Goal: Communication & Community: Connect with others

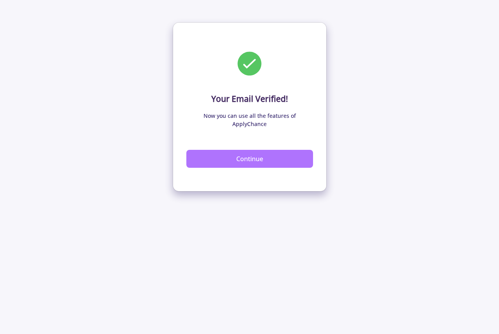
click at [251, 150] on button "Continue" at bounding box center [249, 159] width 127 height 18
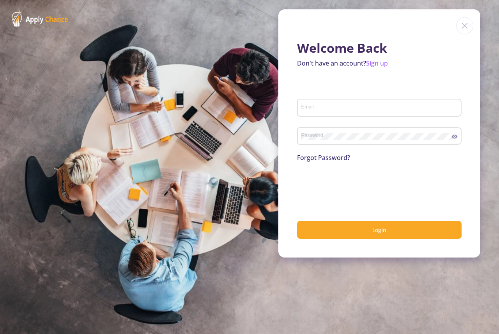
click at [337, 108] on input "Email" at bounding box center [380, 108] width 159 height 7
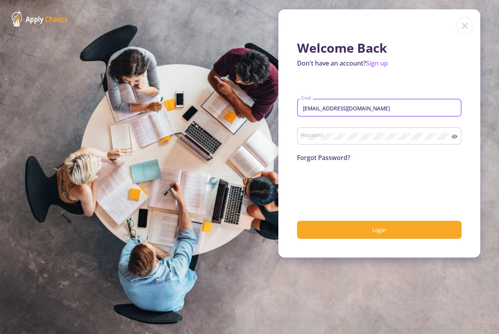
type input "missdavmary3@gmail.com"
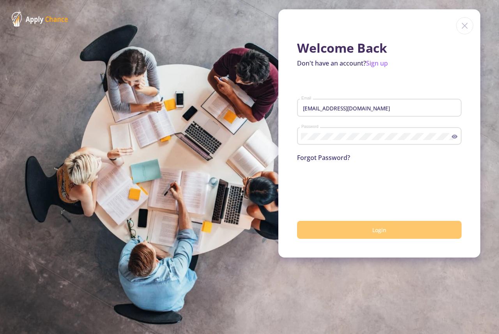
click at [383, 234] on button "Login" at bounding box center [379, 230] width 165 height 18
click at [378, 231] on span "Login" at bounding box center [380, 229] width 14 height 7
click at [385, 233] on span "Login" at bounding box center [380, 229] width 14 height 7
click at [378, 234] on button "Login" at bounding box center [379, 230] width 165 height 18
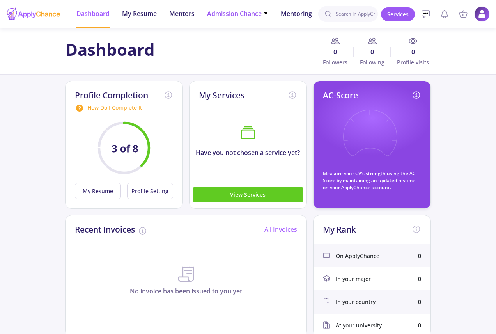
click at [264, 12] on icon at bounding box center [265, 13] width 5 height 5
click at [184, 13] on span "Mentors" at bounding box center [181, 13] width 25 height 9
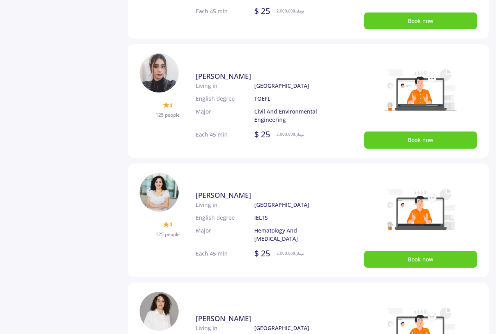
scroll to position [404, 0]
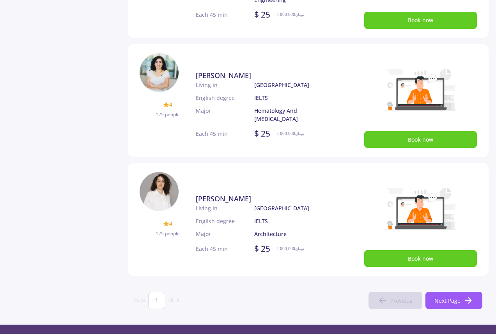
click at [220, 77] on span "Ghazaleh Dadashizadeh" at bounding box center [223, 75] width 55 height 9
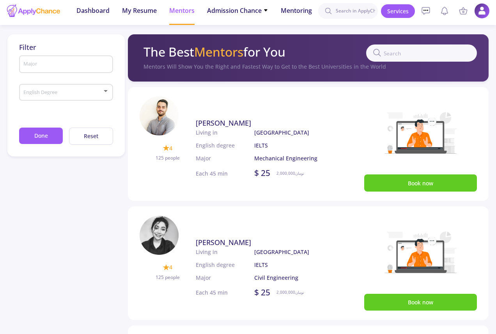
scroll to position [0, 0]
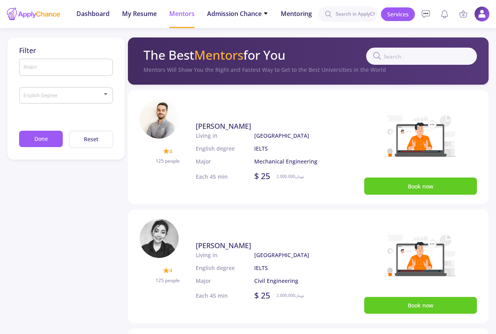
click at [56, 66] on input "Major" at bounding box center [67, 67] width 88 height 7
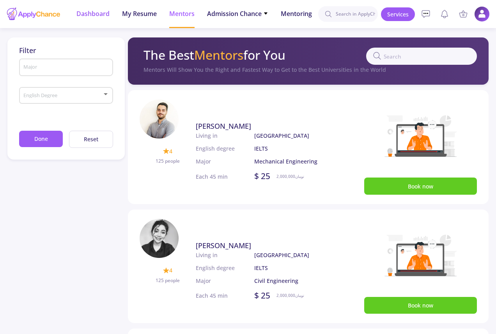
click at [95, 16] on span "Dashboard" at bounding box center [92, 13] width 33 height 9
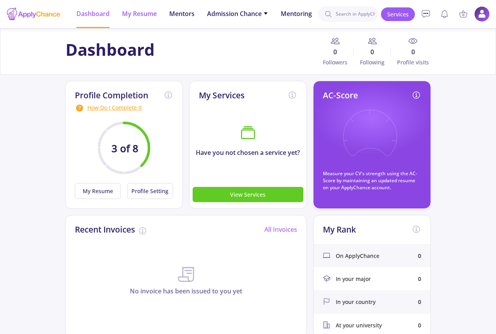
click at [140, 12] on span "My Resume" at bounding box center [139, 13] width 35 height 9
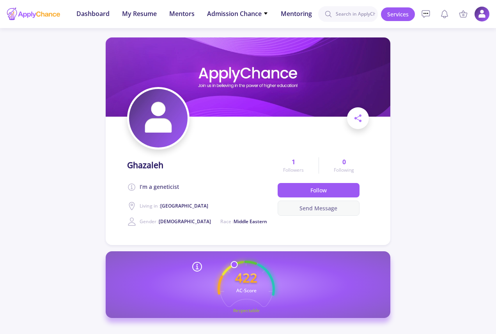
click at [317, 206] on button "Send Message" at bounding box center [319, 208] width 82 height 15
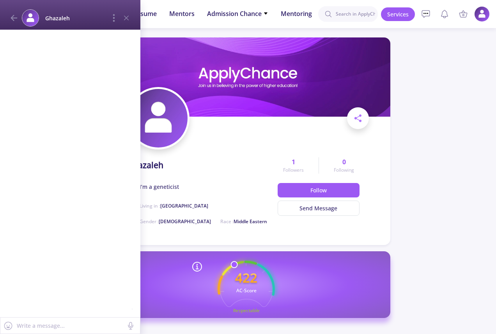
click at [93, 323] on textarea at bounding box center [70, 326] width 108 height 10
paste textarea "Greetings to you, I am [PERSON_NAME],from [GEOGRAPHIC_DATA], Please can i trust…"
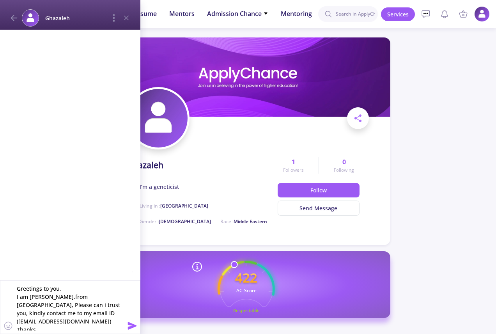
type textarea "Greetings to you, I am [PERSON_NAME],from [GEOGRAPHIC_DATA], Please can i trust…"
click at [131, 326] on icon at bounding box center [132, 325] width 9 height 7
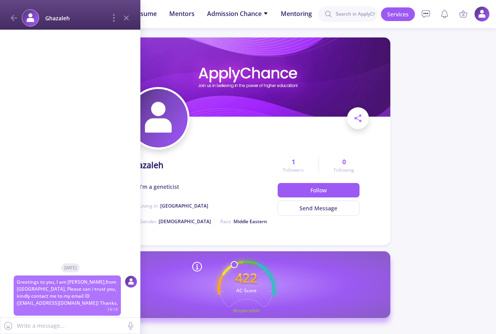
click at [123, 20] on icon at bounding box center [126, 17] width 9 height 9
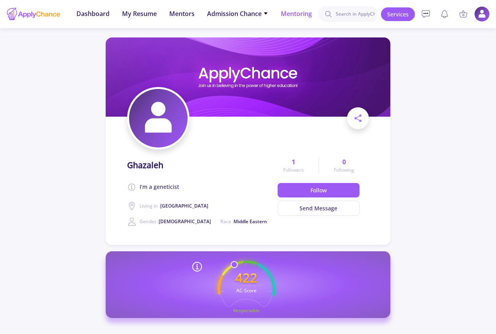
click at [298, 13] on span "Mentoring" at bounding box center [296, 13] width 31 height 9
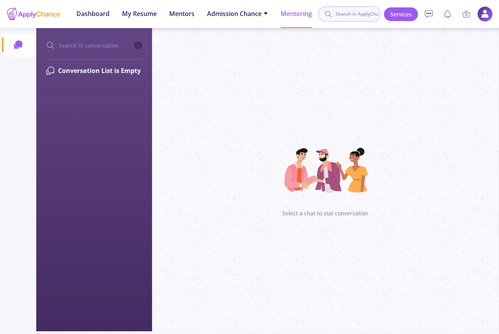
click at [341, 14] on input at bounding box center [349, 14] width 63 height 16
click at [341, 12] on input "a" at bounding box center [349, 14] width 63 height 16
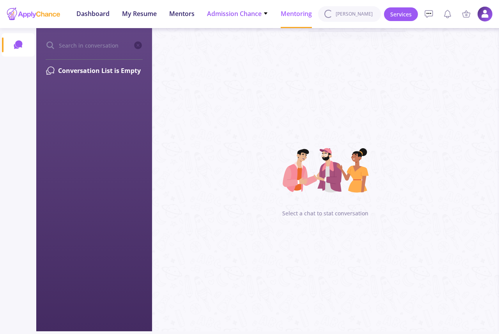
type input "john"
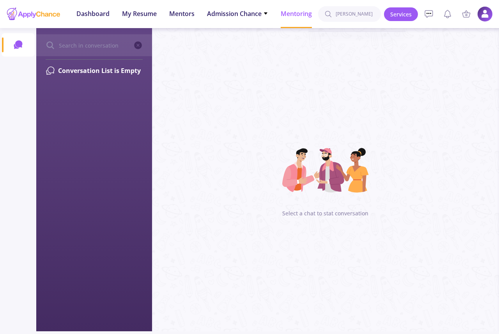
click at [87, 47] on input "text" at bounding box center [95, 45] width 75 height 9
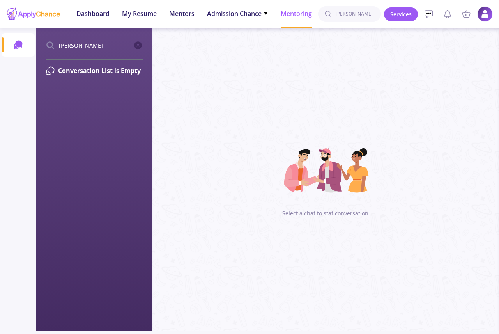
type input "john"
click at [53, 70] on icon at bounding box center [50, 70] width 9 height 9
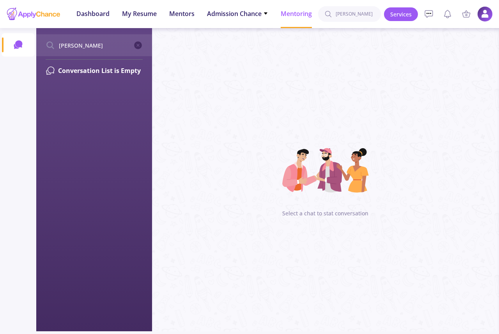
click at [135, 44] on icon at bounding box center [138, 45] width 8 height 8
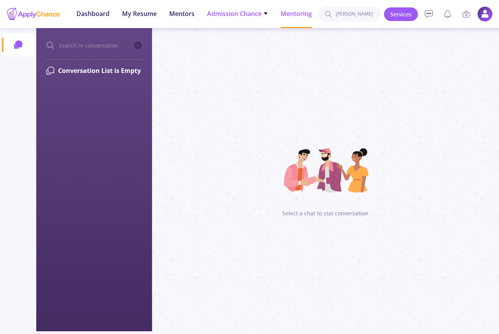
click at [265, 11] on icon at bounding box center [265, 13] width 5 height 5
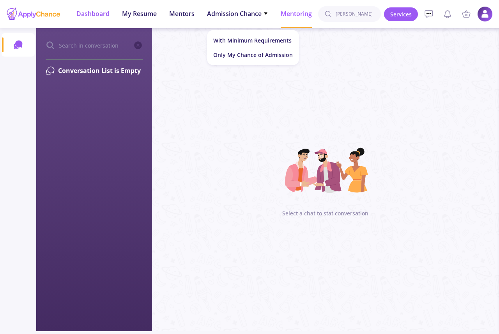
click at [89, 11] on span "Dashboard" at bounding box center [92, 13] width 33 height 9
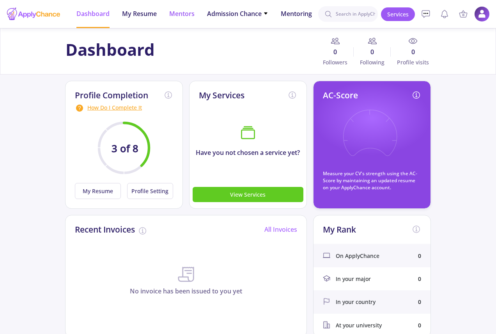
click at [185, 14] on span "Mentors" at bounding box center [181, 13] width 25 height 9
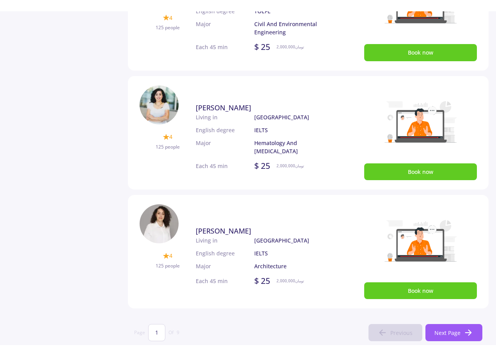
scroll to position [468, 0]
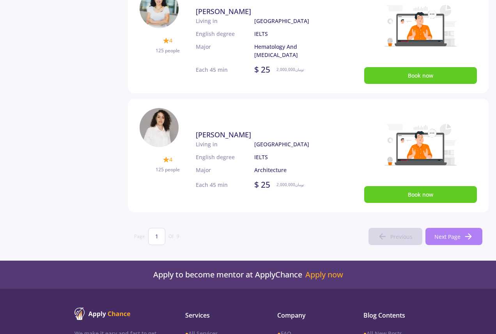
click at [442, 237] on span "Next Page" at bounding box center [448, 236] width 26 height 8
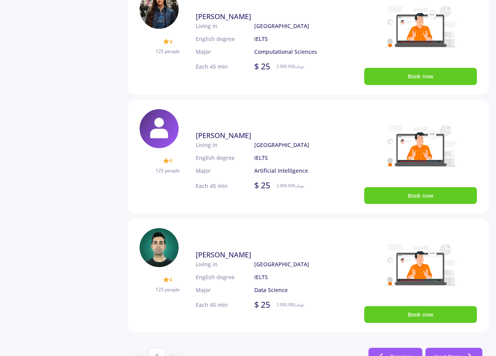
scroll to position [367, 0]
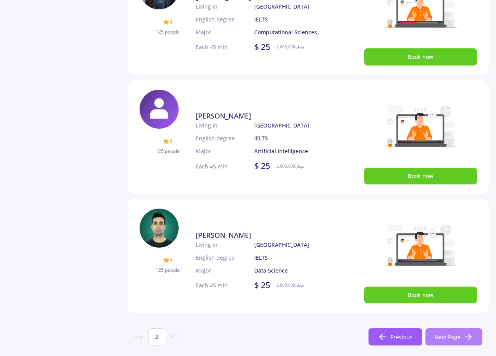
click at [447, 334] on span "Next Page" at bounding box center [448, 337] width 26 height 8
type input "3"
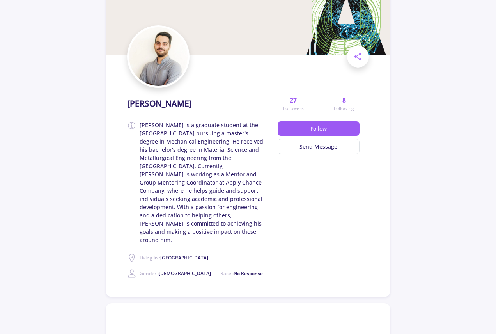
scroll to position [78, 0]
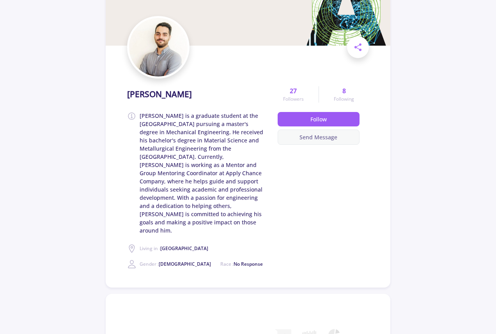
click at [313, 137] on button "Send Message" at bounding box center [319, 137] width 82 height 15
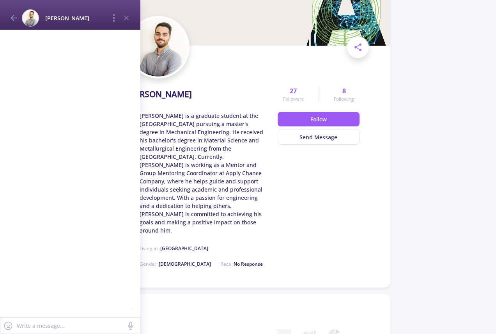
click at [71, 326] on textarea at bounding box center [70, 326] width 108 height 10
paste textarea "Greetings to you, I am [PERSON_NAME],from [GEOGRAPHIC_DATA], Please can i trust…"
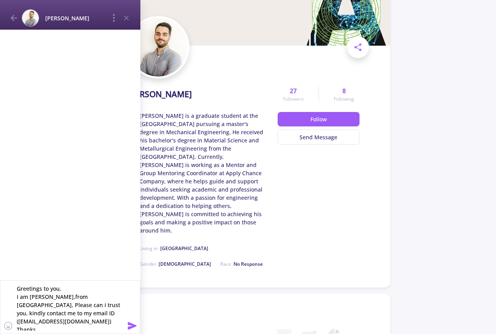
type textarea "Greetings to you, I am [PERSON_NAME],from [GEOGRAPHIC_DATA], Please can i trust…"
click at [133, 325] on icon at bounding box center [132, 325] width 9 height 7
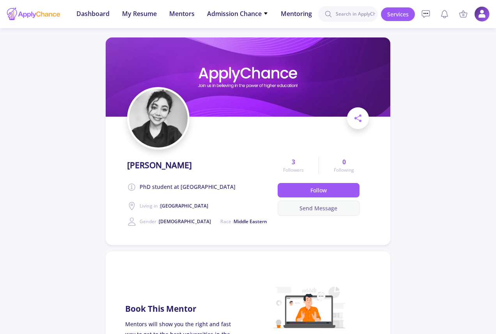
click at [313, 206] on button "Send Message" at bounding box center [319, 208] width 82 height 15
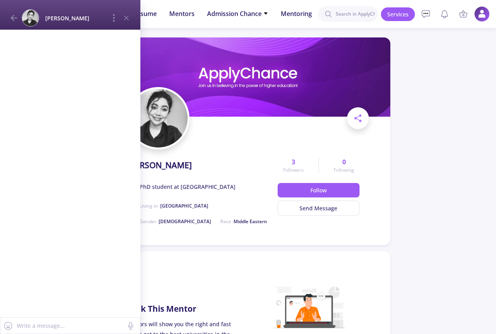
click at [67, 324] on textarea at bounding box center [70, 326] width 108 height 10
paste textarea "Greetings to you, I am [PERSON_NAME],from [GEOGRAPHIC_DATA], Please can i trust…"
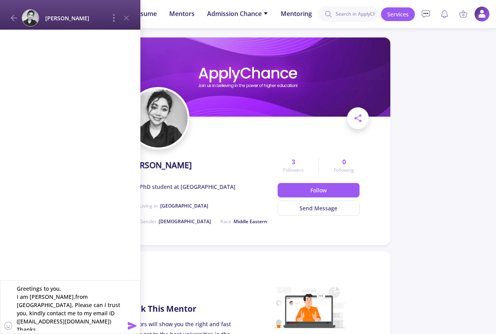
type textarea "Greetings to you, I am [PERSON_NAME],from [GEOGRAPHIC_DATA], Please can i trust…"
click at [131, 325] on icon at bounding box center [132, 325] width 9 height 7
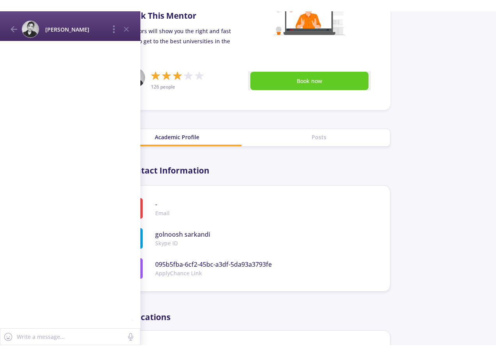
scroll to position [234, 0]
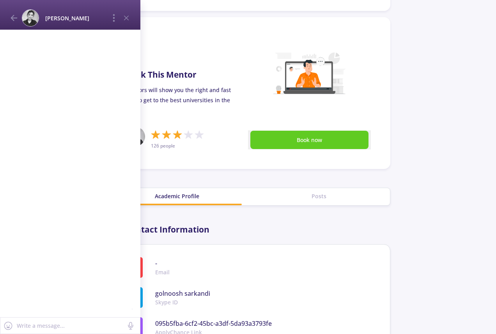
click at [91, 327] on textarea at bounding box center [70, 326] width 108 height 10
paste textarea "Greetings to you, I am [PERSON_NAME],from [GEOGRAPHIC_DATA], Please can i trust…"
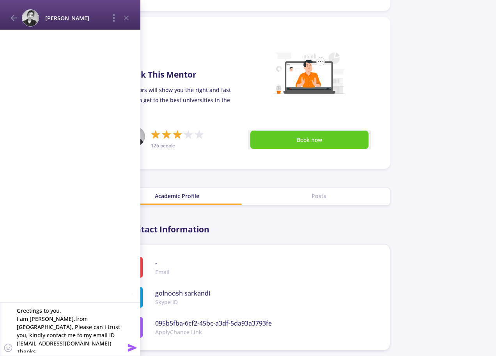
type textarea "Greetings to you, I am [PERSON_NAME],from [GEOGRAPHIC_DATA], Please can i trust…"
click at [130, 334] on icon at bounding box center [132, 347] width 9 height 7
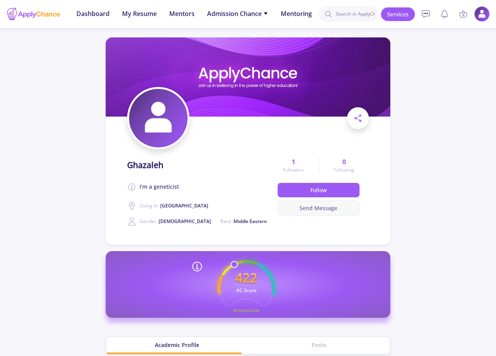
click at [325, 210] on button "Send Message" at bounding box center [319, 208] width 82 height 15
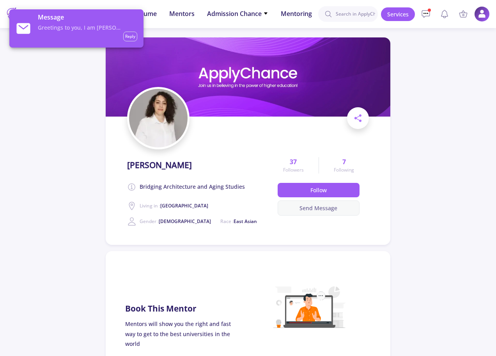
click at [324, 206] on button "Send Message" at bounding box center [319, 208] width 82 height 15
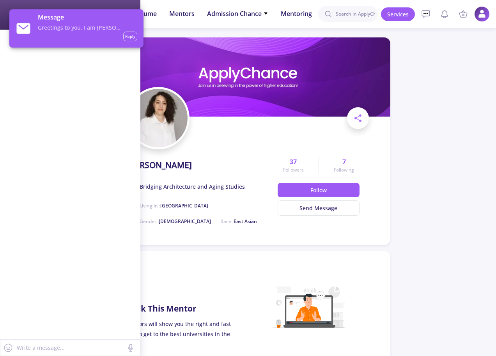
click at [106, 334] on textarea at bounding box center [70, 348] width 108 height 10
paste textarea "Greetings to you, I am [PERSON_NAME],from [GEOGRAPHIC_DATA], Please can i trust…"
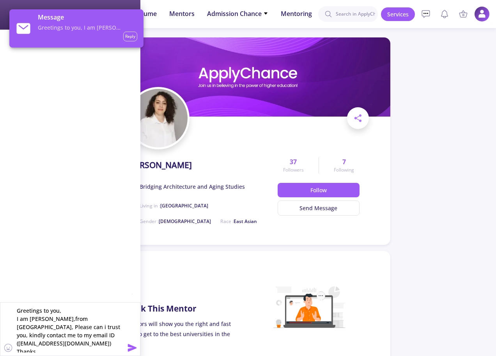
type textarea "Greetings to you, I am [PERSON_NAME],from [GEOGRAPHIC_DATA], Please can i trust…"
click at [132, 334] on icon at bounding box center [132, 347] width 9 height 7
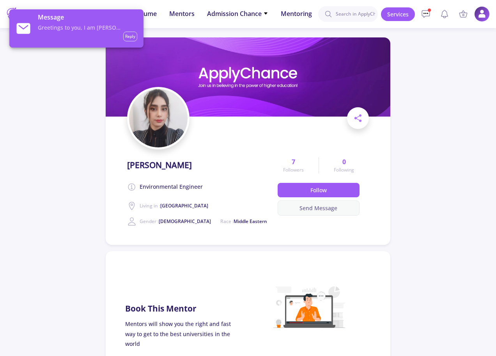
click at [323, 209] on button "Send Message" at bounding box center [319, 208] width 82 height 15
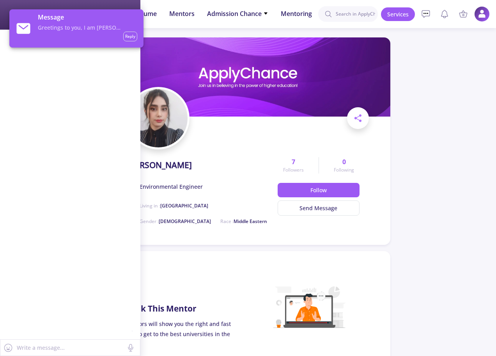
click at [85, 334] on textarea at bounding box center [70, 348] width 108 height 10
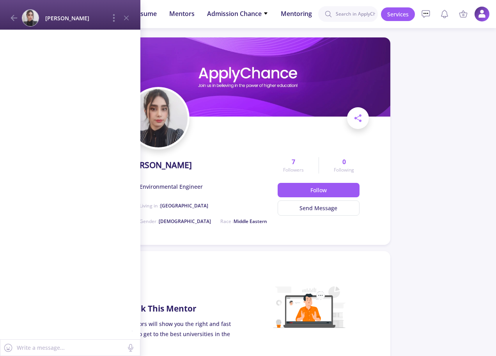
paste textarea "Greetings to you, I am [PERSON_NAME],from [GEOGRAPHIC_DATA], Please can i trust…"
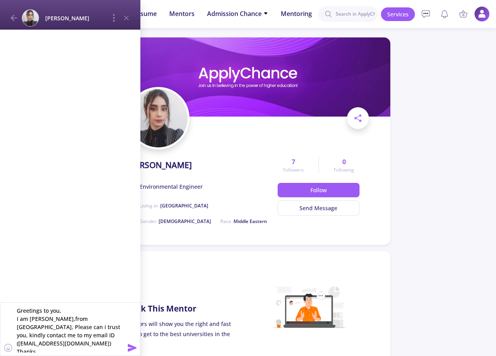
type textarea "Greetings to you, I am [PERSON_NAME],from [GEOGRAPHIC_DATA], Please can i trust…"
click at [131, 334] on icon at bounding box center [132, 347] width 9 height 9
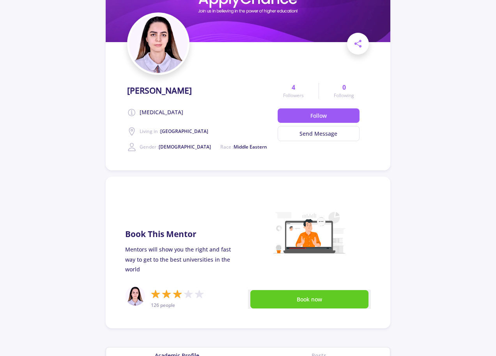
scroll to position [78, 0]
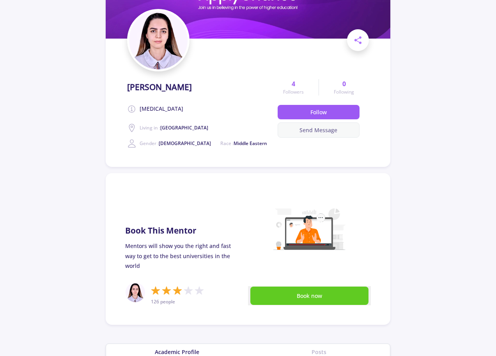
click at [319, 131] on button "Send Message" at bounding box center [319, 129] width 82 height 15
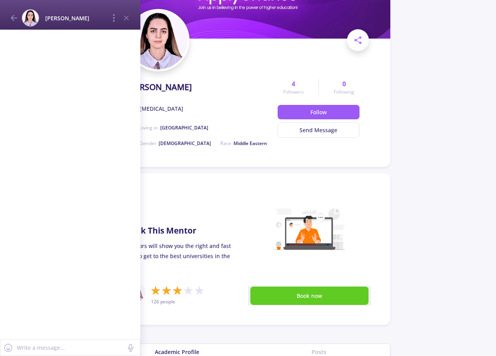
click at [79, 349] on textarea at bounding box center [70, 348] width 108 height 10
paste textarea "Greetings to you, I am [PERSON_NAME],from [GEOGRAPHIC_DATA], Please can i trust…"
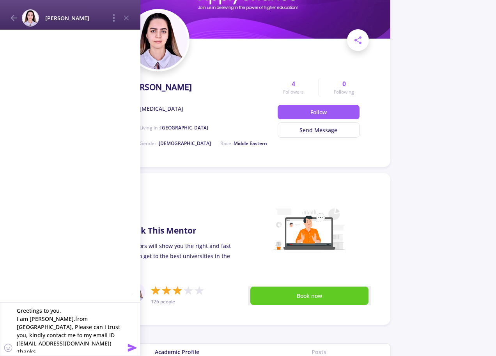
type textarea "Greetings to you, I am [PERSON_NAME],from [GEOGRAPHIC_DATA], Please can i trust…"
click at [131, 347] on icon at bounding box center [132, 347] width 9 height 7
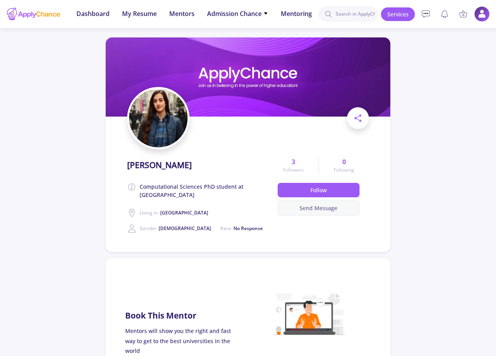
click at [321, 208] on button "Send Message" at bounding box center [319, 208] width 82 height 15
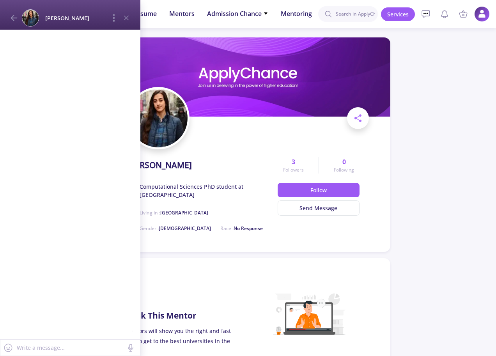
click at [98, 346] on textarea at bounding box center [70, 348] width 108 height 10
paste textarea "Greetings to you, I am [PERSON_NAME],from [GEOGRAPHIC_DATA], Please can i trust…"
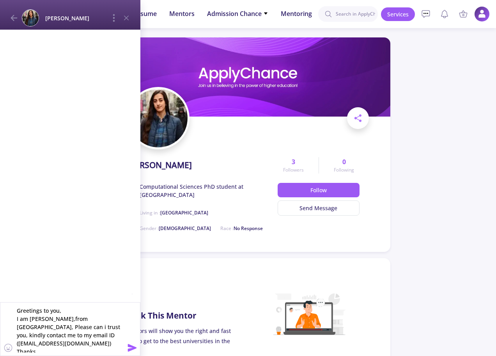
type textarea "Greetings to you, I am [PERSON_NAME],from [GEOGRAPHIC_DATA], Please can i trust…"
click at [130, 345] on icon at bounding box center [132, 347] width 9 height 7
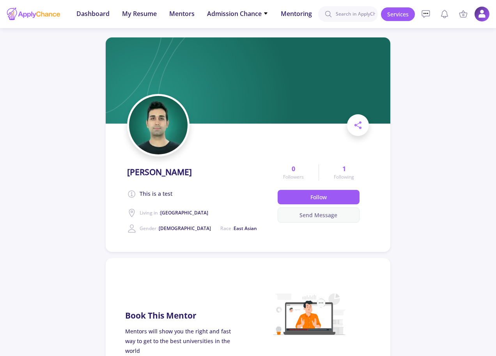
click at [312, 212] on button "Send Message" at bounding box center [319, 215] width 82 height 15
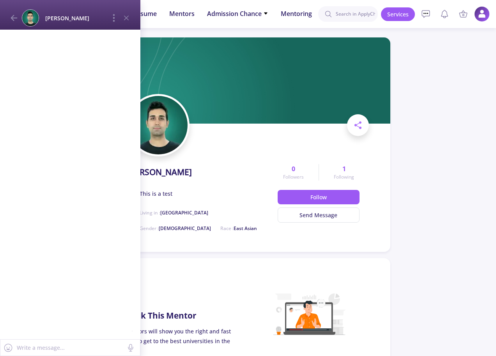
click at [58, 348] on textarea at bounding box center [70, 348] width 108 height 10
paste textarea "Greetings to you, I am [PERSON_NAME],from [GEOGRAPHIC_DATA], Please can i trust…"
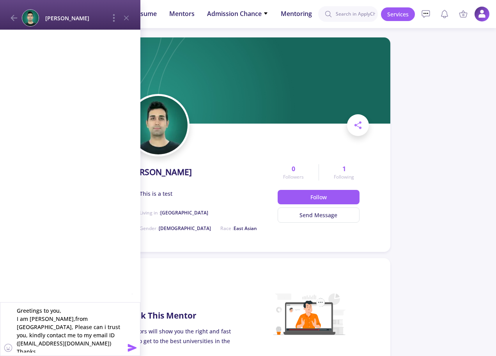
type textarea "Greetings to you, I am [PERSON_NAME],from [GEOGRAPHIC_DATA], Please can i trust…"
click at [129, 346] on icon at bounding box center [132, 347] width 9 height 7
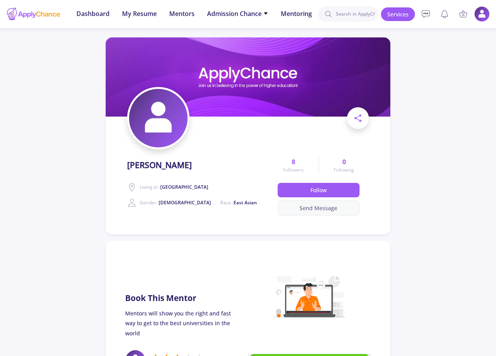
click at [325, 208] on button "Send Message" at bounding box center [319, 208] width 82 height 15
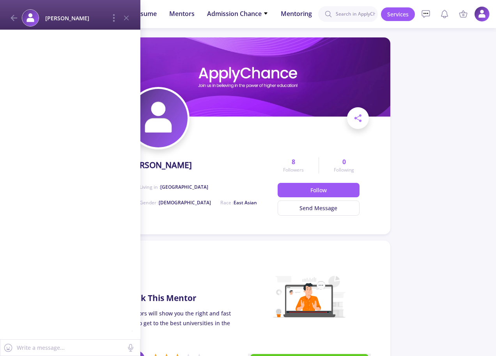
click at [122, 347] on textarea at bounding box center [70, 348] width 108 height 10
paste textarea "Greetings to you, I am [PERSON_NAME],from [GEOGRAPHIC_DATA], Please can i trust…"
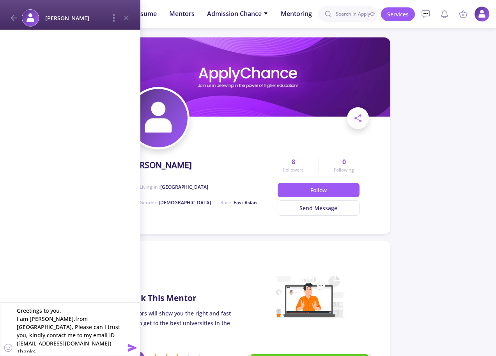
type textarea "Greetings to you, I am [PERSON_NAME],from [GEOGRAPHIC_DATA], Please can i trust…"
click at [132, 344] on icon at bounding box center [132, 347] width 9 height 9
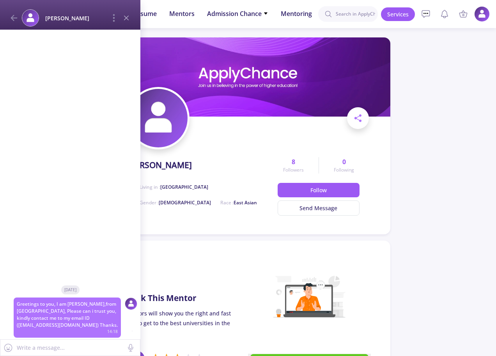
click at [129, 18] on icon at bounding box center [126, 17] width 9 height 9
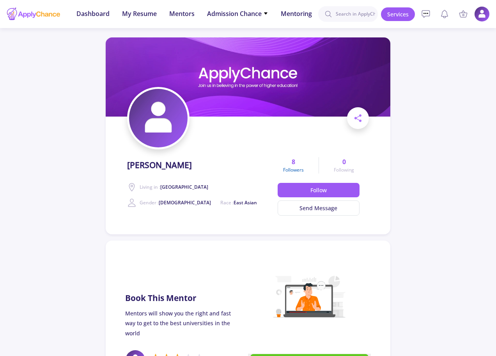
click at [294, 167] on span "Followers" at bounding box center [293, 170] width 21 height 7
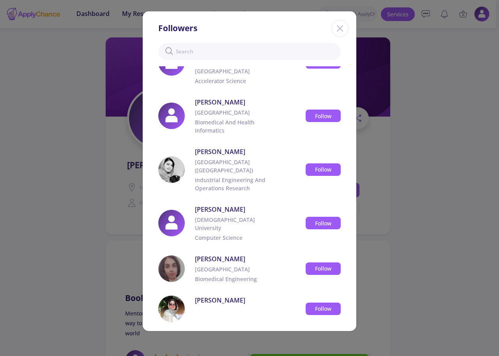
scroll to position [130, 0]
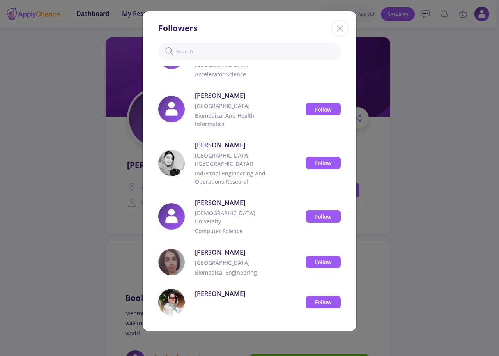
click at [238, 292] on div "[PERSON_NAME]" at bounding box center [237, 293] width 85 height 9
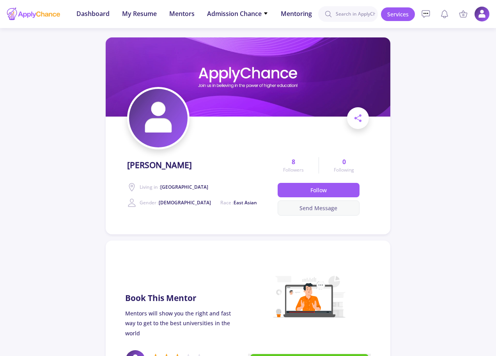
click at [319, 207] on button "Send Message" at bounding box center [319, 208] width 82 height 15
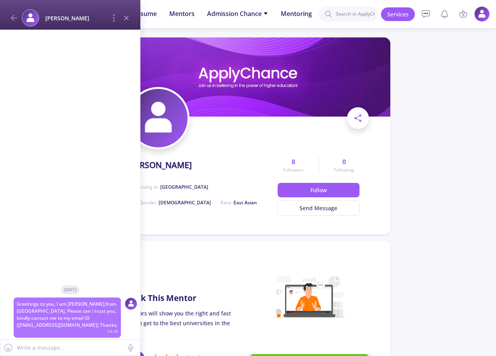
click at [126, 18] on line at bounding box center [126, 18] width 4 height 4
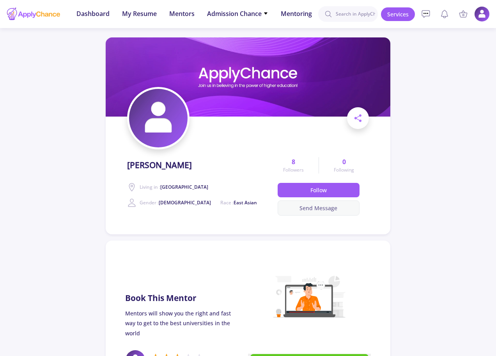
click at [325, 209] on button "Send Message" at bounding box center [319, 208] width 82 height 15
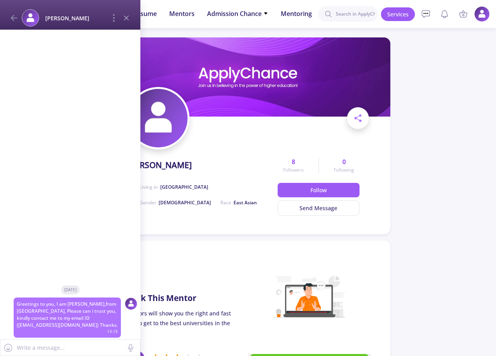
click at [128, 21] on icon at bounding box center [126, 17] width 9 height 9
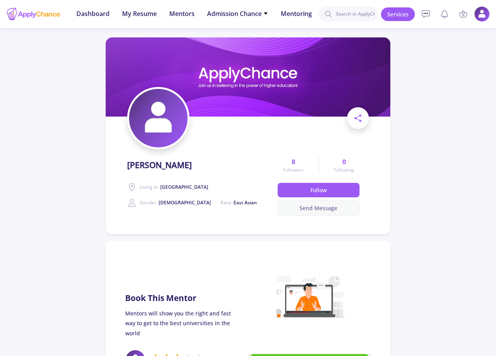
click at [322, 207] on button "Send Message" at bounding box center [319, 208] width 82 height 15
